Goal: Task Accomplishment & Management: Manage account settings

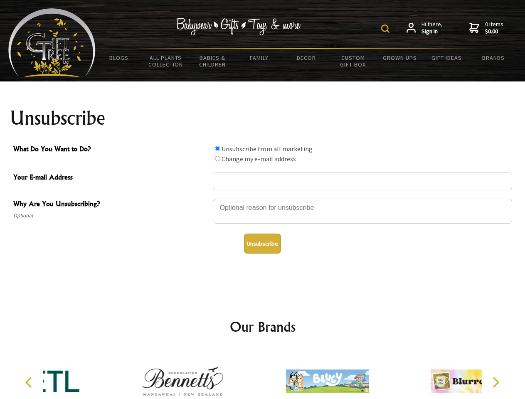
click at [387, 29] on img at bounding box center [385, 29] width 8 height 8
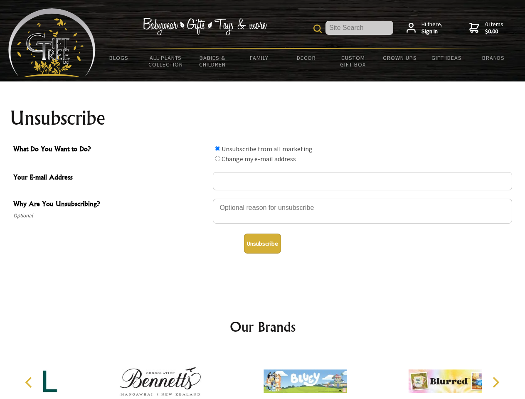
click at [263, 198] on div at bounding box center [362, 212] width 299 height 29
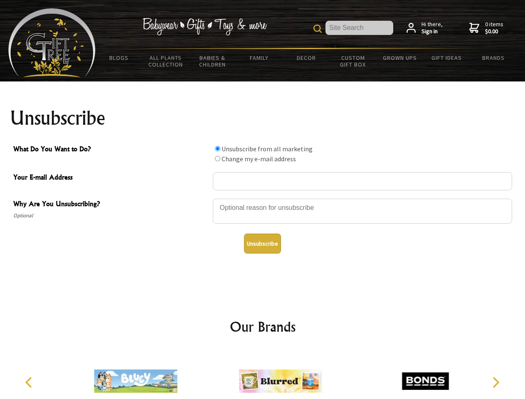
click at [218, 148] on input "What Do You Want to Do?" at bounding box center [217, 148] width 5 height 5
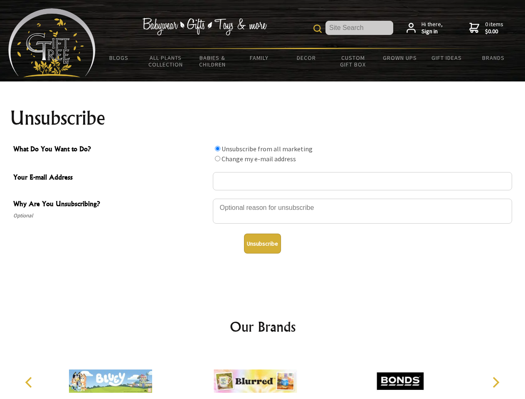
click at [218, 158] on input "What Do You Want to Do?" at bounding box center [217, 158] width 5 height 5
radio input "true"
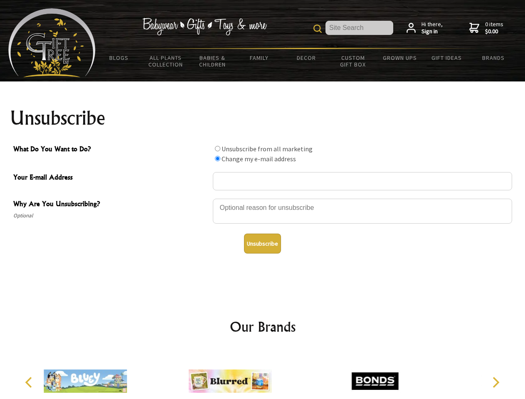
click at [262, 244] on button "Unsubscribe" at bounding box center [262, 244] width 37 height 20
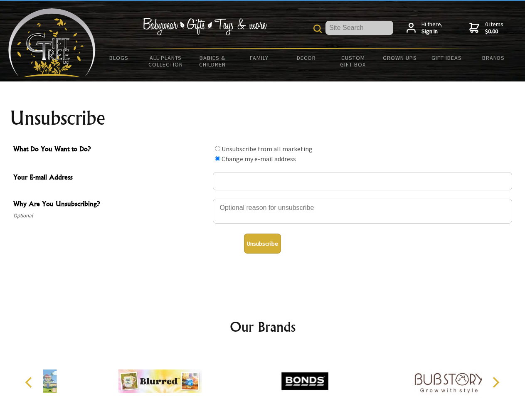
click at [263, 375] on div at bounding box center [305, 382] width 145 height 65
click at [30, 383] on icon "Previous" at bounding box center [29, 382] width 11 height 11
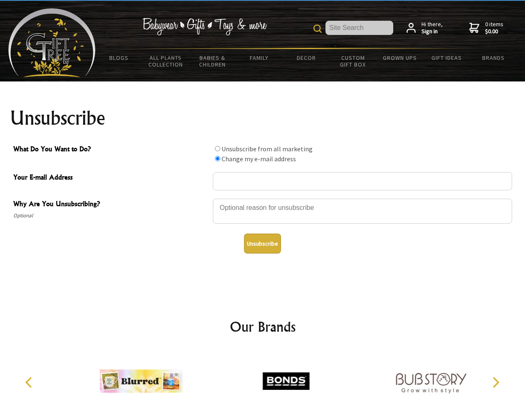
click at [496, 383] on icon "Next" at bounding box center [495, 382] width 11 height 11
